Goal: Information Seeking & Learning: Learn about a topic

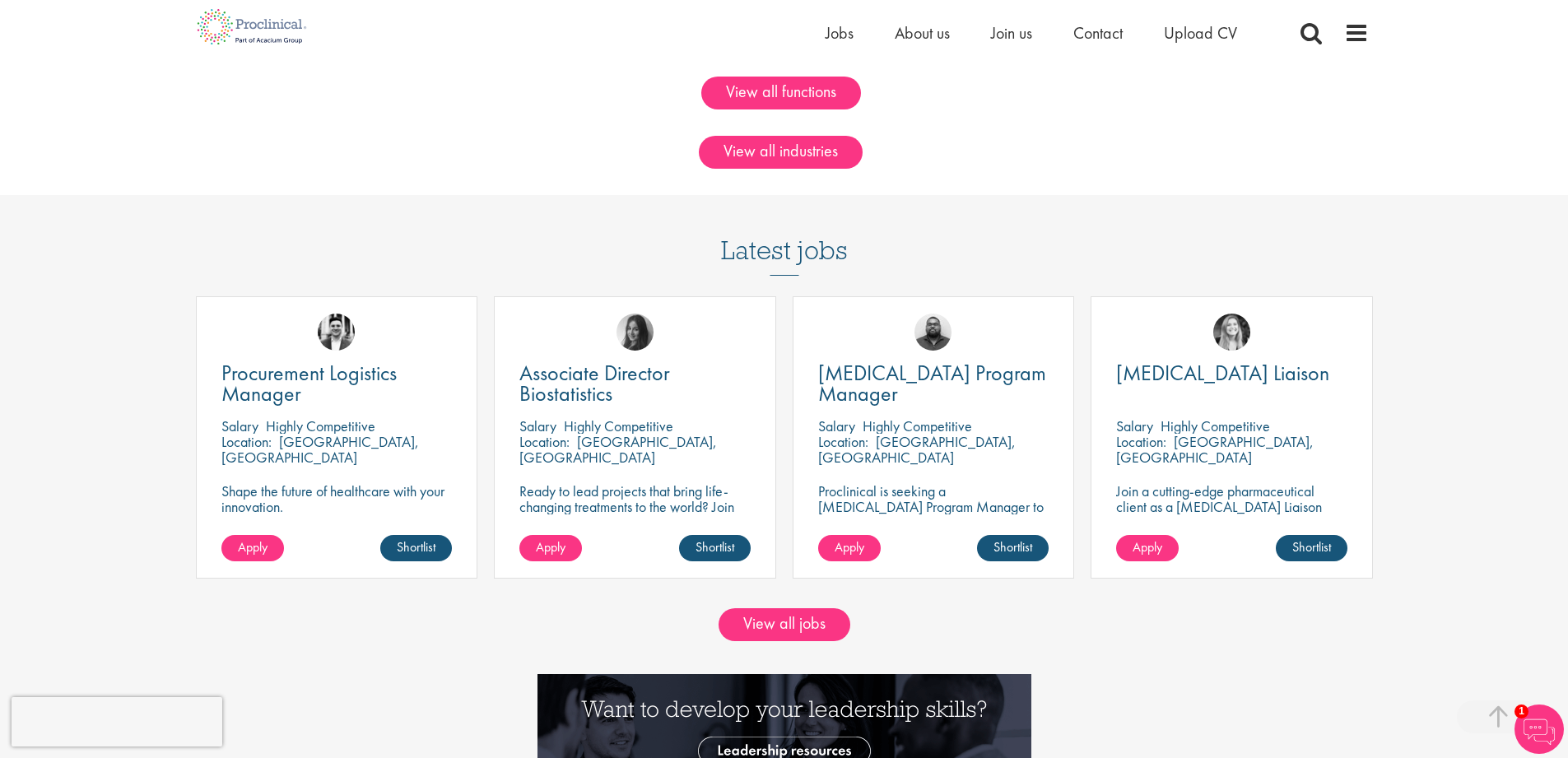
scroll to position [1646, 0]
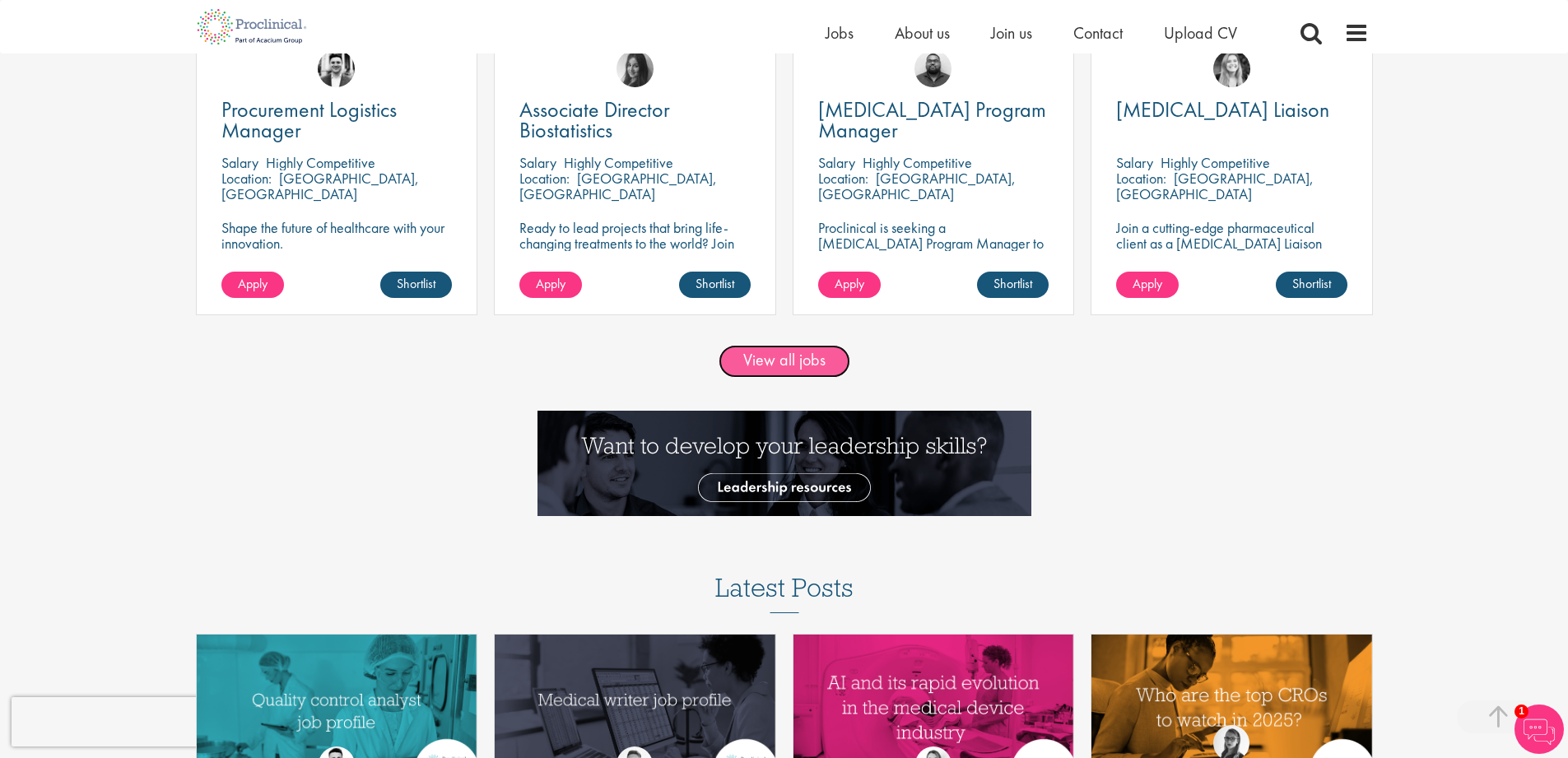
click at [824, 357] on link "View all jobs" at bounding box center [784, 361] width 131 height 33
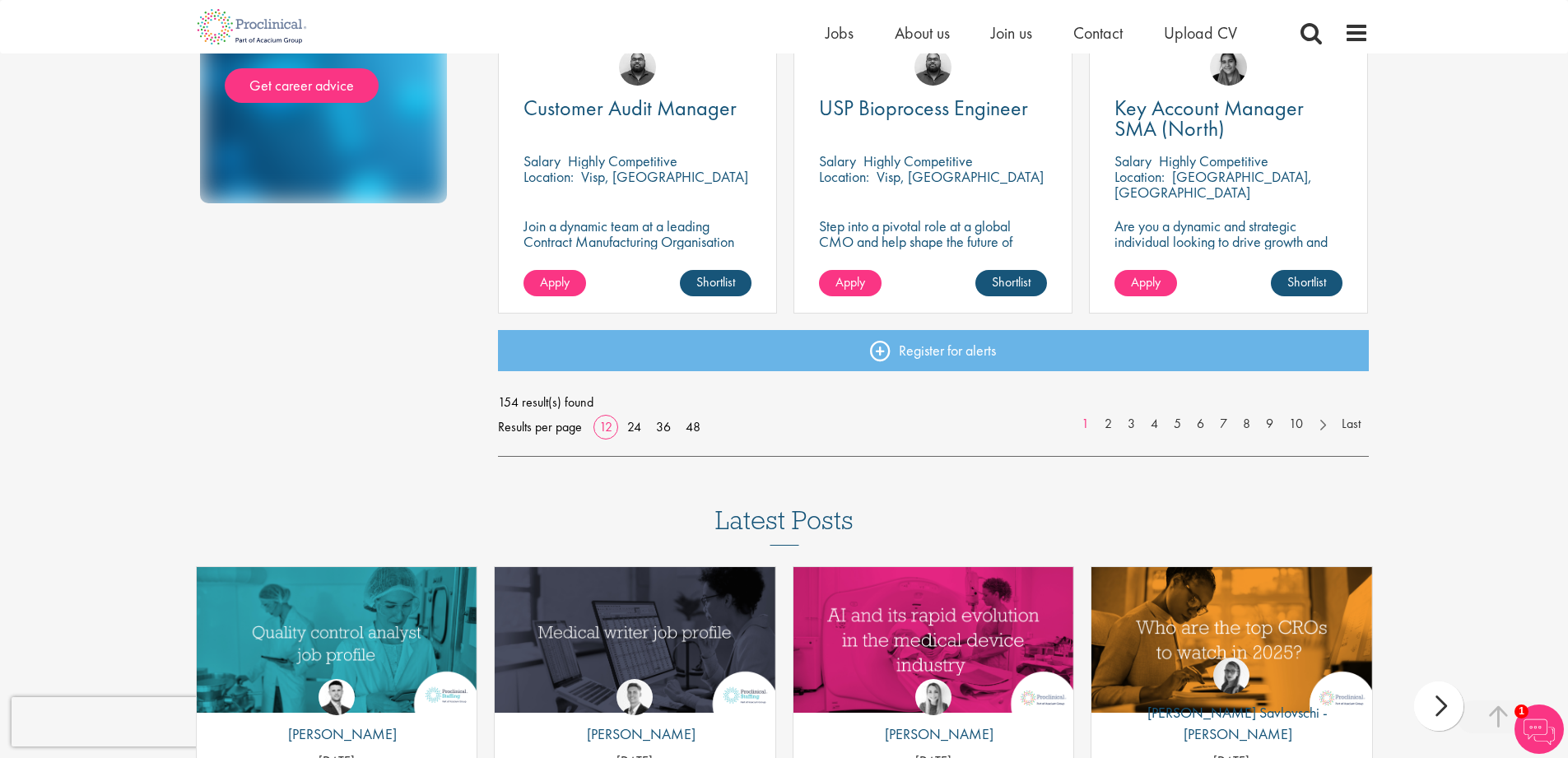
scroll to position [1400, 0]
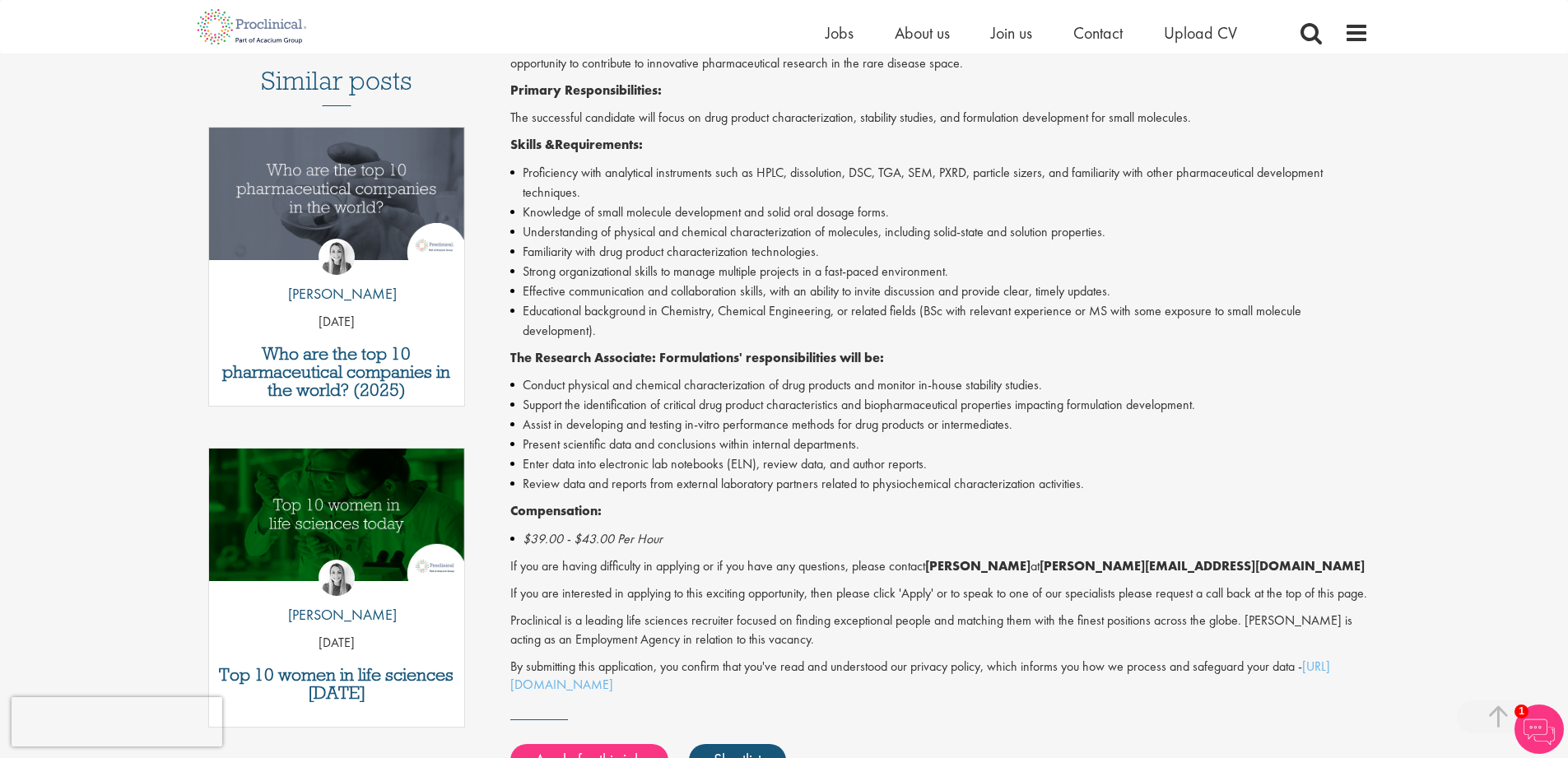
scroll to position [411, 0]
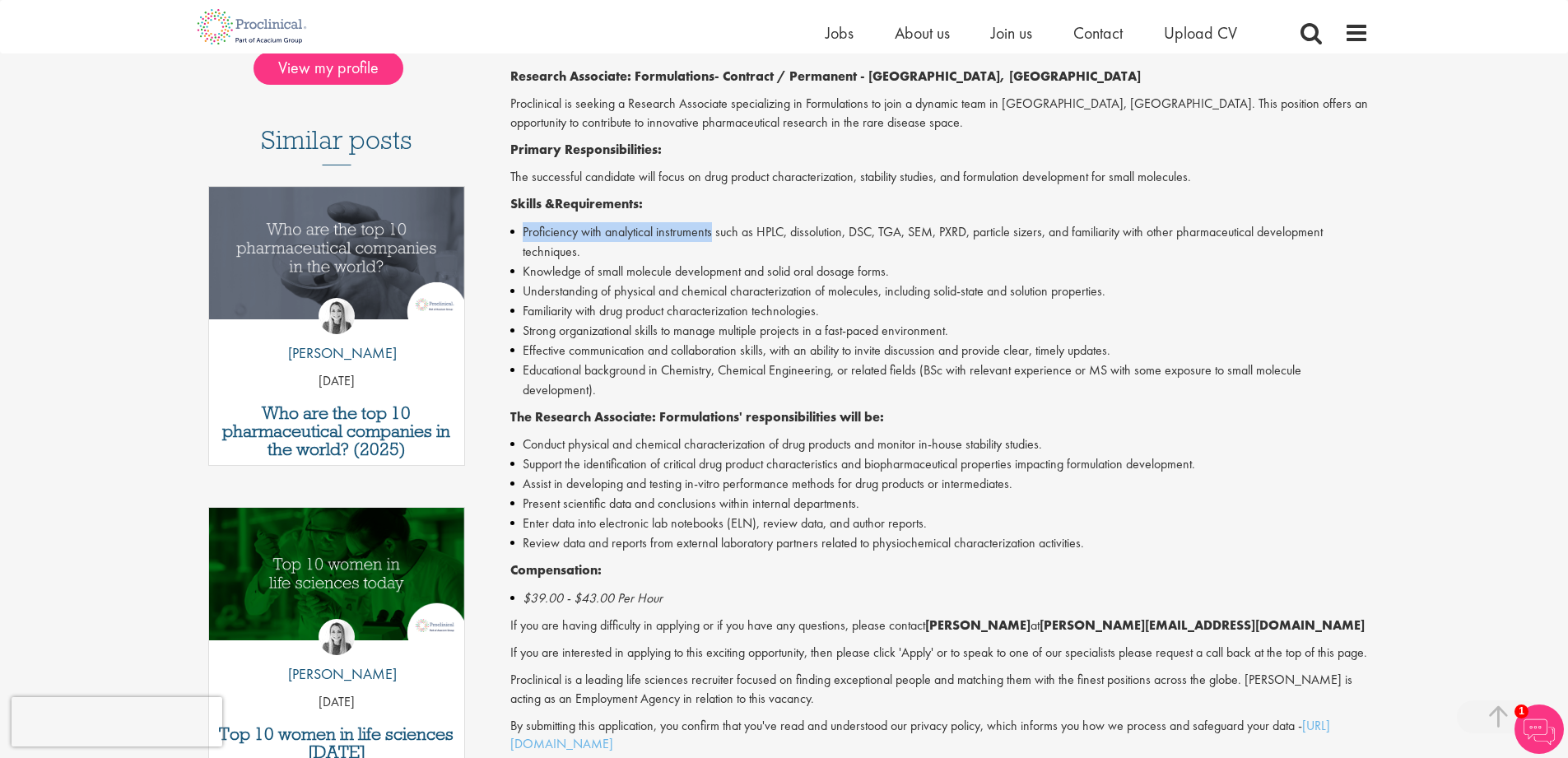
drag, startPoint x: 522, startPoint y: 228, endPoint x: 712, endPoint y: 237, distance: 190.2
click at [712, 237] on li "Proficiency with analytical instruments such as HPLC, dissolution, DSC, TGA, SE…" at bounding box center [939, 242] width 858 height 39
copy li "Proficiency with analytical instruments"
